Goal: Task Accomplishment & Management: Use online tool/utility

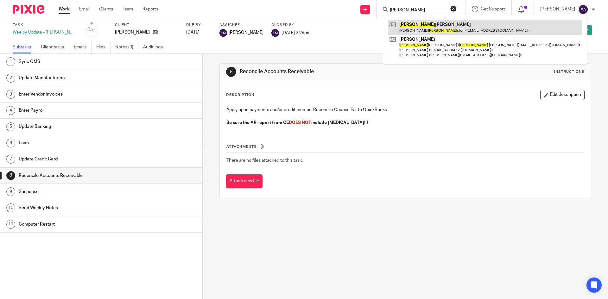
type input "john"
click at [426, 28] on link at bounding box center [485, 27] width 194 height 15
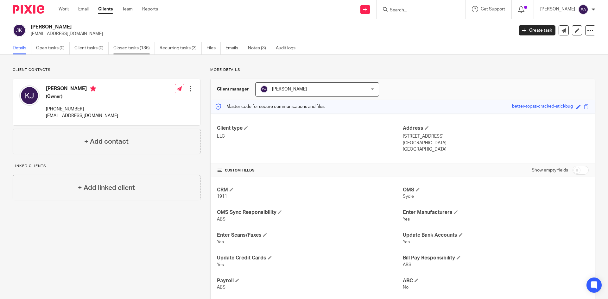
click at [139, 46] on link "Closed tasks (136)" at bounding box center [133, 48] width 41 height 12
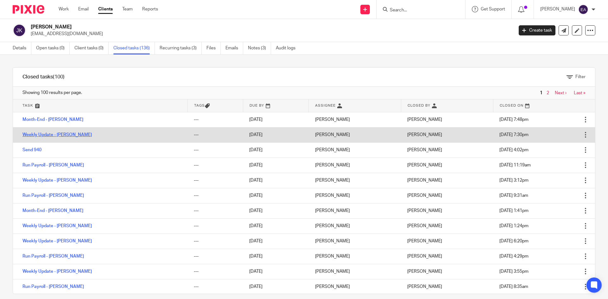
click at [51, 136] on link "Weekly Update - Johnston" at bounding box center [56, 135] width 69 height 4
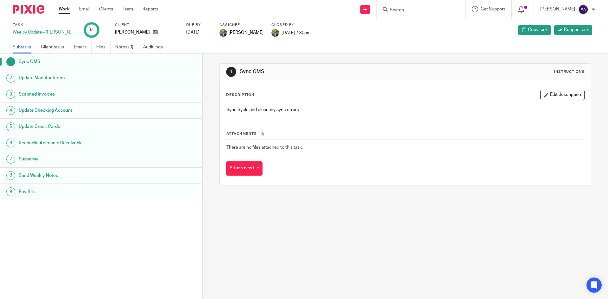
click at [35, 79] on h1 "Update Manufacturers" at bounding box center [78, 77] width 118 height 9
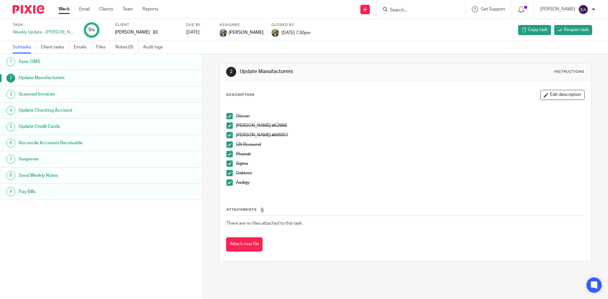
click at [45, 112] on h1 "Update Checking Account" at bounding box center [78, 110] width 118 height 9
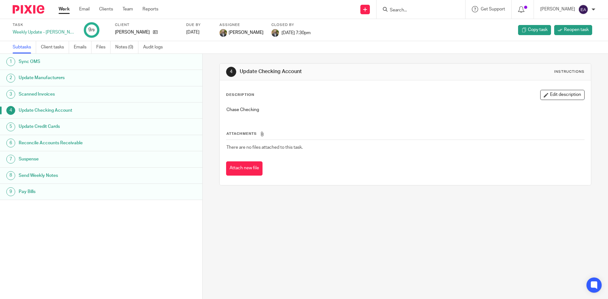
click at [49, 140] on h1 "Reconcile Accounts Receivable" at bounding box center [78, 142] width 118 height 9
click at [48, 128] on h1 "Update Credit Cards" at bounding box center [78, 126] width 118 height 9
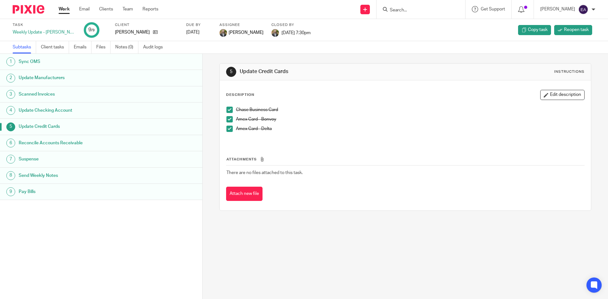
click at [45, 142] on h1 "Reconcile Accounts Receivable" at bounding box center [78, 142] width 118 height 9
